Goal: Find specific page/section: Find specific page/section

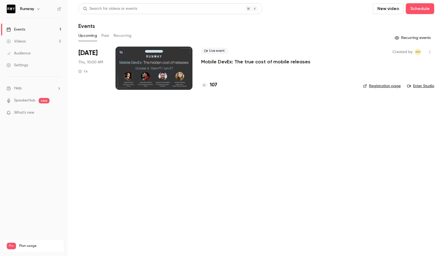
click at [155, 159] on main "Search for videos or events New video Schedule Events Upcoming Past Recurring R…" at bounding box center [257, 128] width 378 height 256
